Goal: Task Accomplishment & Management: Use online tool/utility

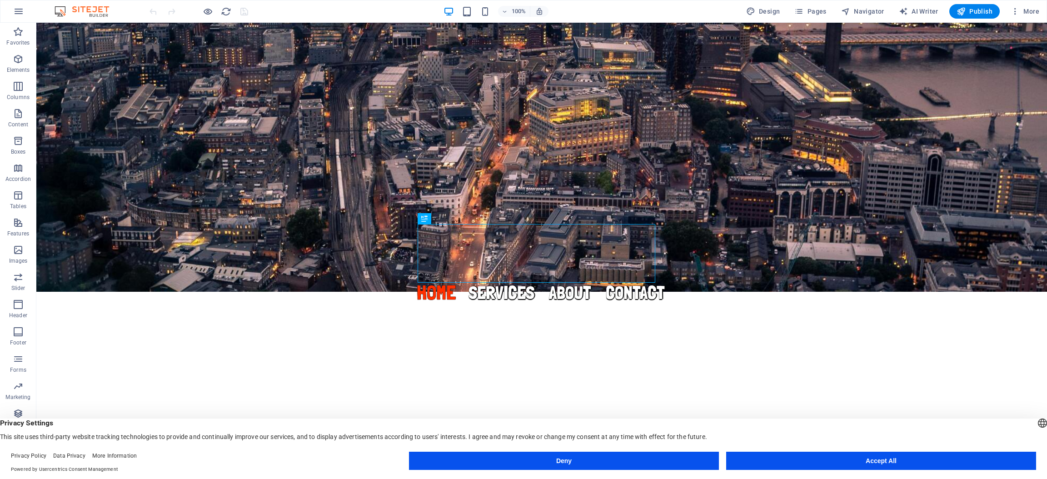
click at [846, 468] on button "Accept All" at bounding box center [881, 461] width 310 height 18
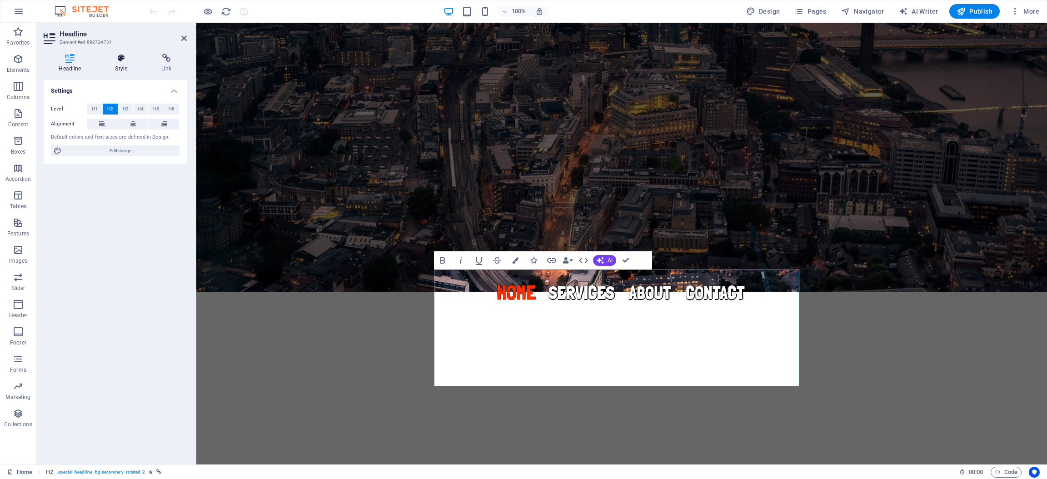
click at [126, 57] on icon at bounding box center [121, 58] width 43 height 9
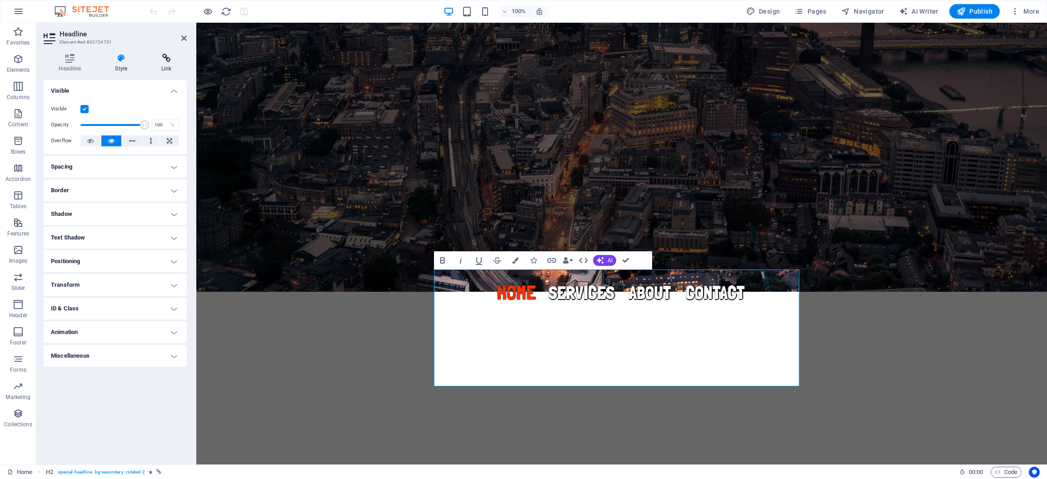
click at [167, 63] on h4 "Link" at bounding box center [166, 63] width 40 height 19
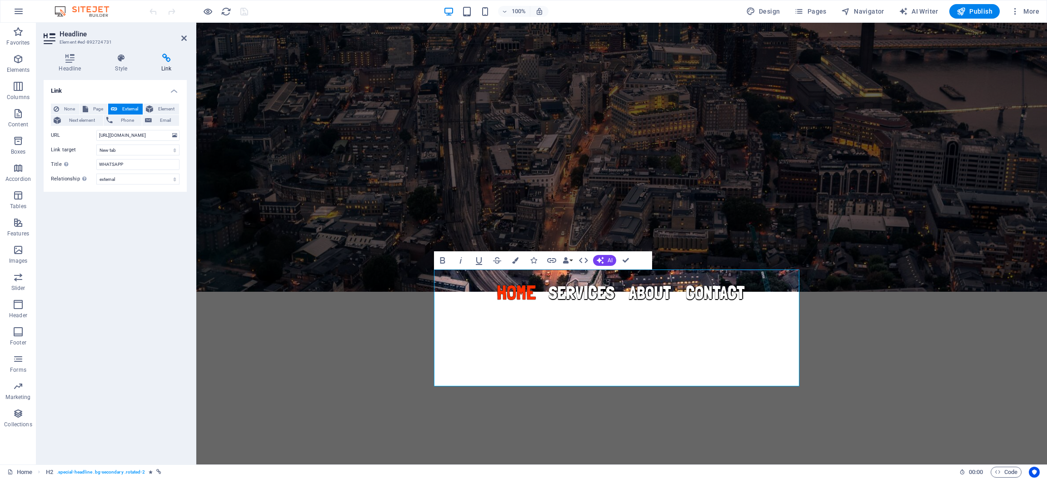
click at [180, 35] on h2 "Headline" at bounding box center [123, 34] width 127 height 8
click at [185, 37] on icon at bounding box center [183, 38] width 5 height 7
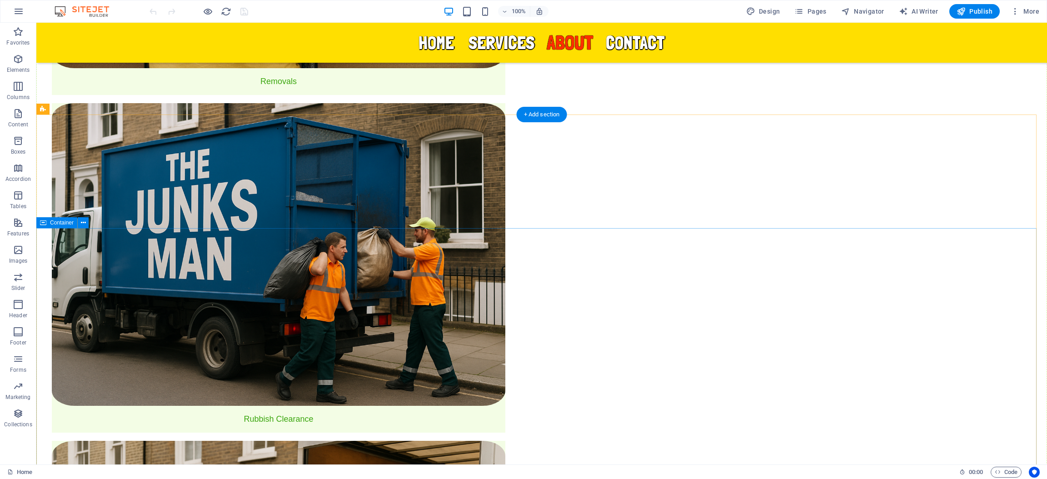
scroll to position [2038, 0]
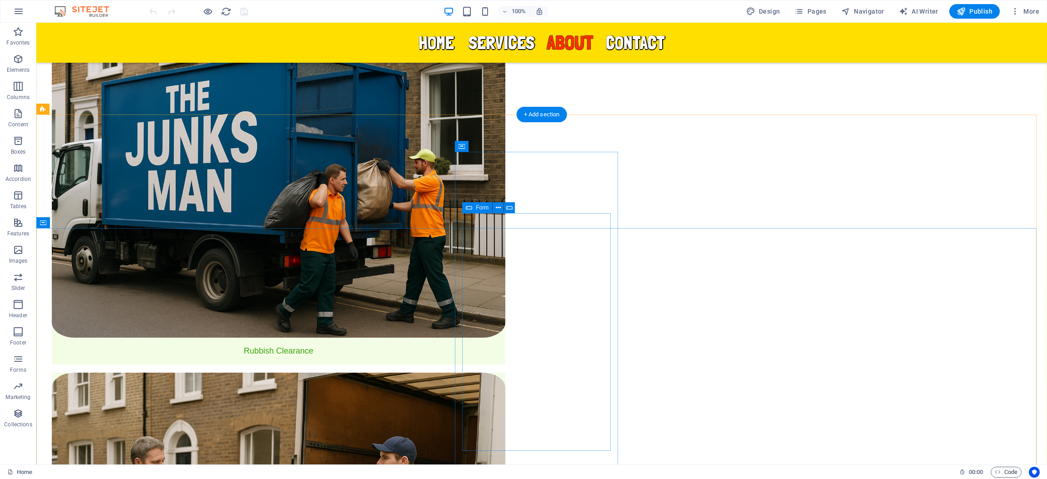
click div
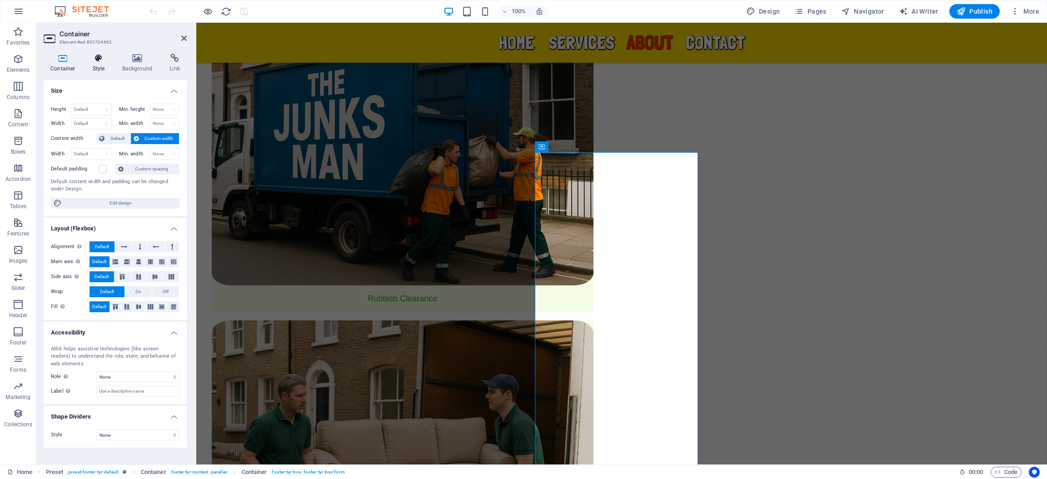
click at [99, 66] on h4 "Style" at bounding box center [101, 63] width 30 height 19
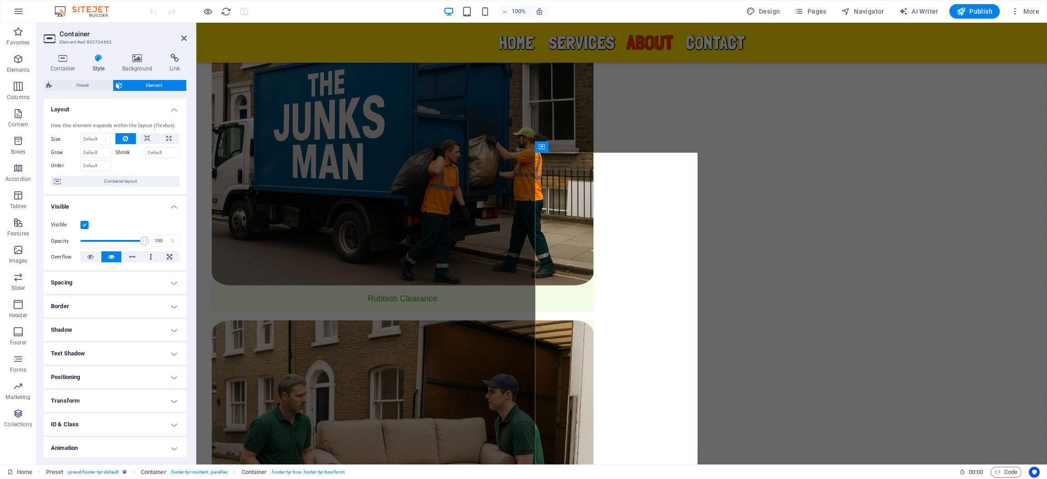
scroll to position [25, 0]
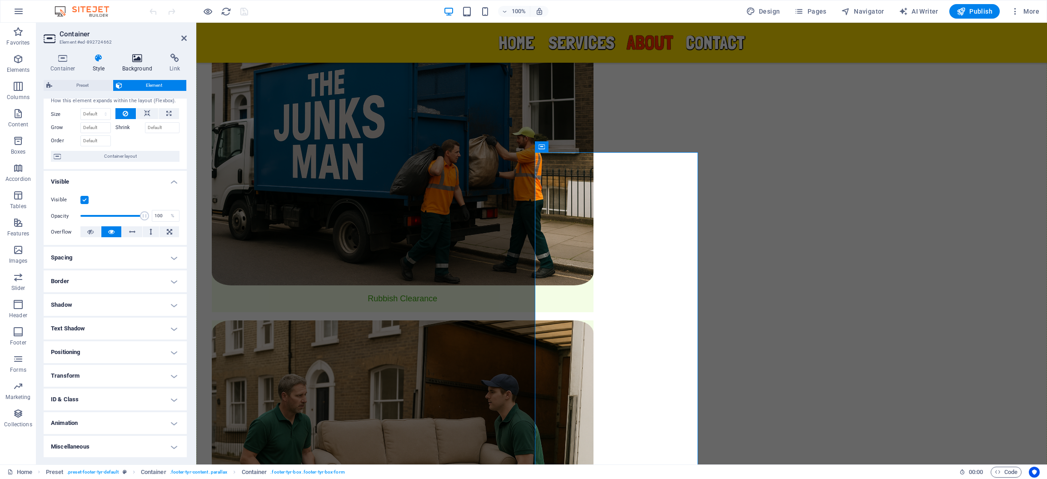
click at [133, 57] on icon at bounding box center [137, 58] width 44 height 9
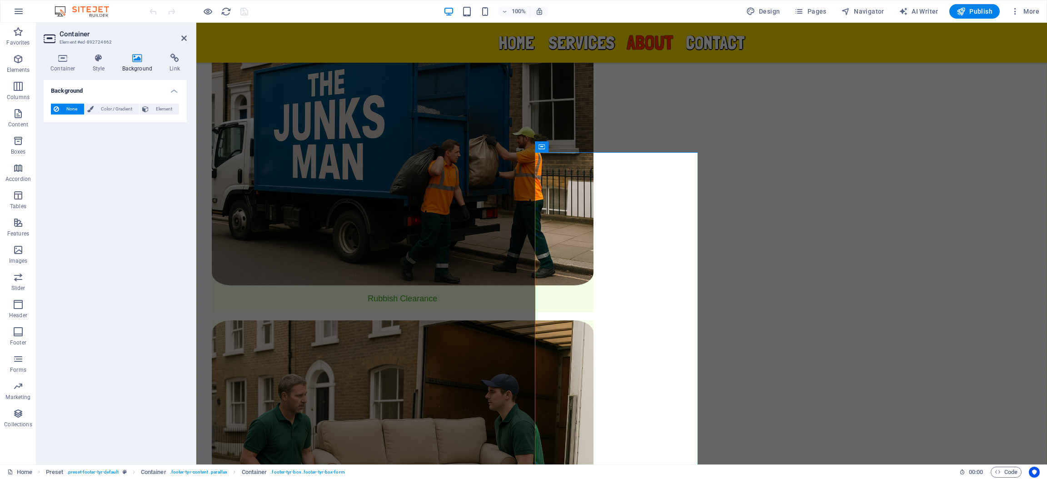
click at [185, 30] on h2 "Container" at bounding box center [123, 34] width 127 height 8
click at [185, 38] on icon at bounding box center [183, 38] width 5 height 7
